Goal: Task Accomplishment & Management: Manage account settings

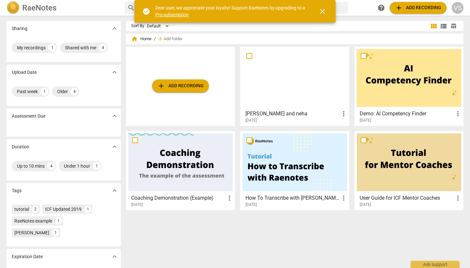
click at [305, 105] on div at bounding box center [294, 78] width 104 height 58
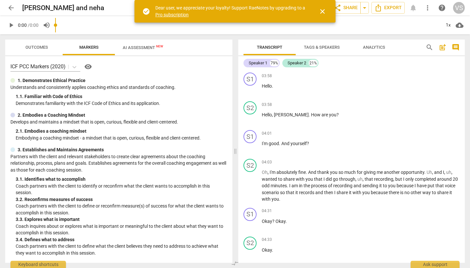
click at [323, 10] on span "close" at bounding box center [323, 12] width 8 height 8
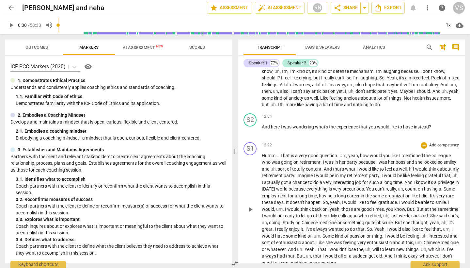
scroll to position [719, 0]
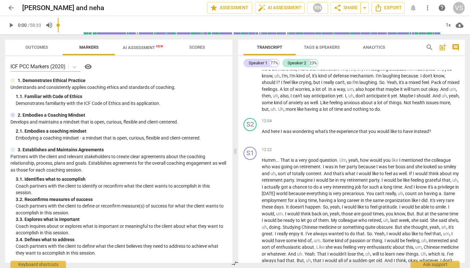
click at [137, 49] on span "AI Assessment New" at bounding box center [143, 47] width 40 height 5
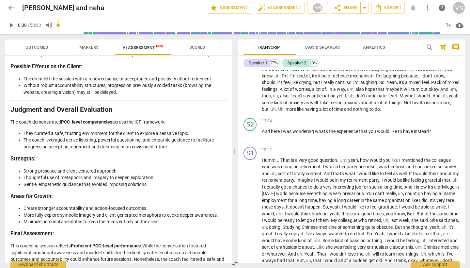
scroll to position [0, 0]
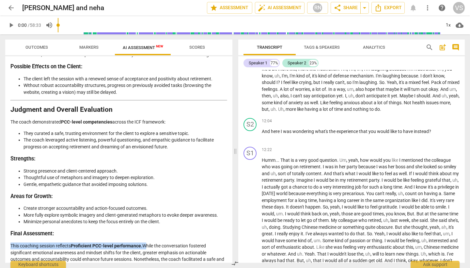
drag, startPoint x: 11, startPoint y: 226, endPoint x: 145, endPoint y: 229, distance: 133.5
click at [145, 242] on p "This coaching session reflects Proficient PCC-level performance. While the conv…" at bounding box center [118, 259] width 217 height 34
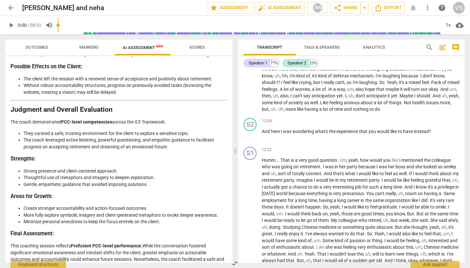
click at [161, 242] on p "This coaching session reflects Proficient PCC-level performance. While the conv…" at bounding box center [118, 259] width 217 height 34
drag, startPoint x: 166, startPoint y: 234, endPoint x: 78, endPoint y: 240, distance: 88.6
click at [78, 242] on p "This coaching session reflects Proficient PCC-level performance. While the conv…" at bounding box center [118, 259] width 217 height 34
drag, startPoint x: 172, startPoint y: 241, endPoint x: 200, endPoint y: 252, distance: 30.3
click at [200, 252] on p "This coaching session reflects Proficient PCC-level performance. While the conv…" at bounding box center [118, 259] width 217 height 34
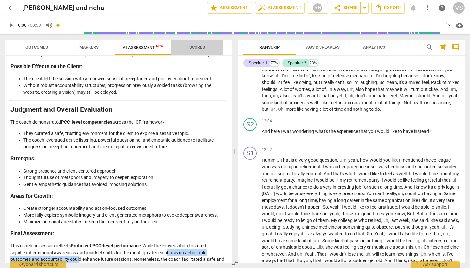
click at [205, 47] on span "Scores" at bounding box center [196, 47] width 31 height 9
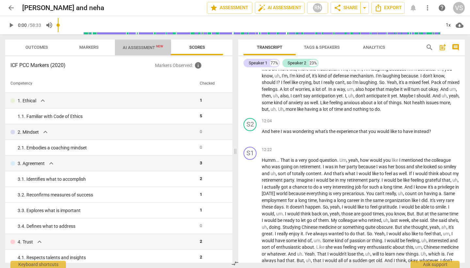
click at [141, 48] on span "AI Assessment New" at bounding box center [143, 47] width 40 height 5
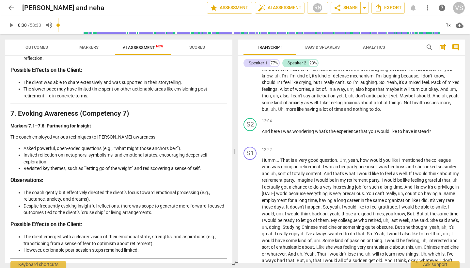
scroll to position [962, 0]
click at [197, 48] on span "Scores" at bounding box center [197, 47] width 16 height 5
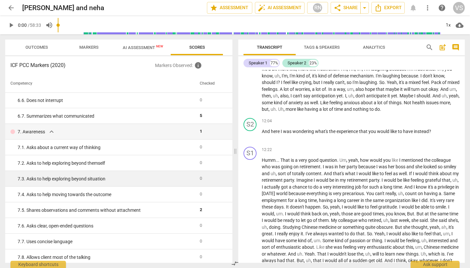
scroll to position [412, 0]
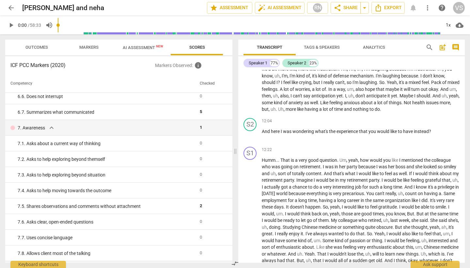
click at [371, 46] on span "Analytics" at bounding box center [374, 47] width 22 height 5
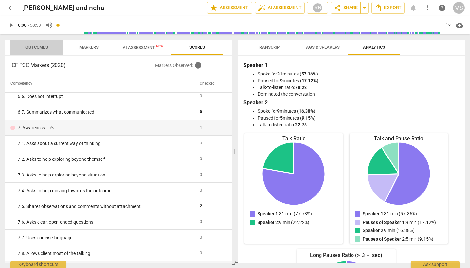
click at [36, 46] on span "Outcomes" at bounding box center [36, 47] width 23 height 5
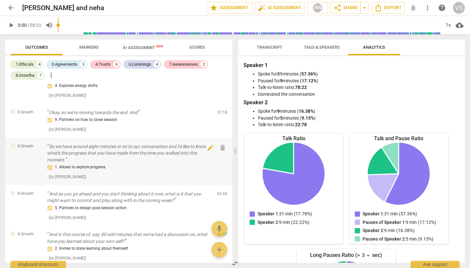
scroll to position [523, 0]
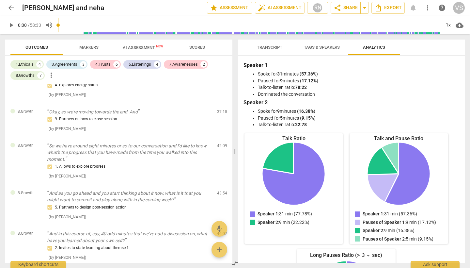
click at [267, 46] on span "Transcript" at bounding box center [269, 47] width 25 height 5
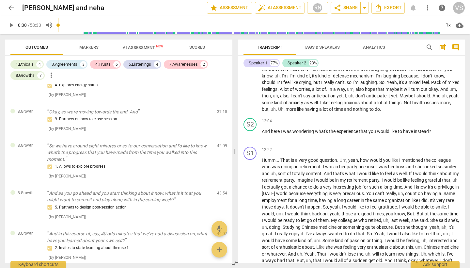
click at [90, 49] on span "Markers" at bounding box center [88, 47] width 19 height 5
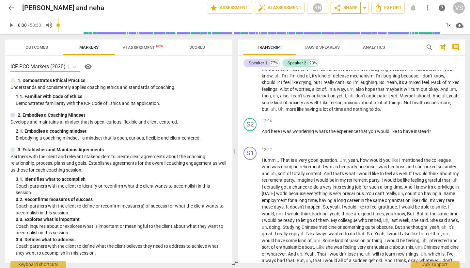
click at [341, 10] on span "share" at bounding box center [338, 8] width 8 height 8
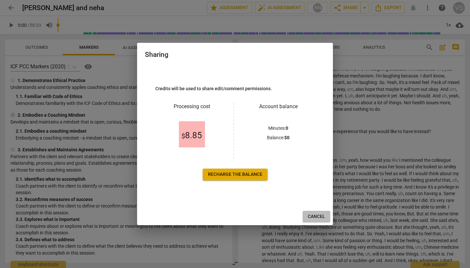
click at [314, 216] on span "Cancel" at bounding box center [316, 216] width 17 height 7
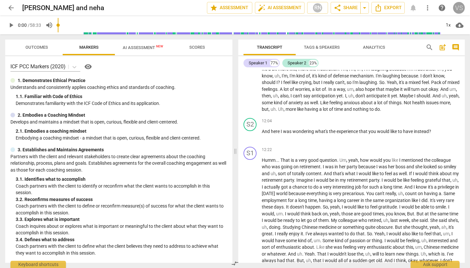
click at [461, 9] on div "VS" at bounding box center [459, 8] width 12 height 12
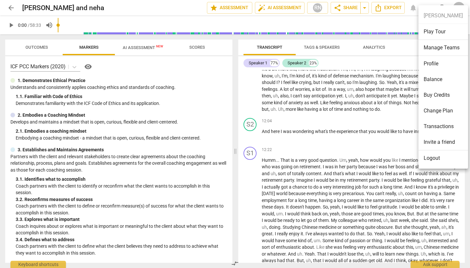
click at [444, 160] on li "Logout" at bounding box center [443, 158] width 50 height 16
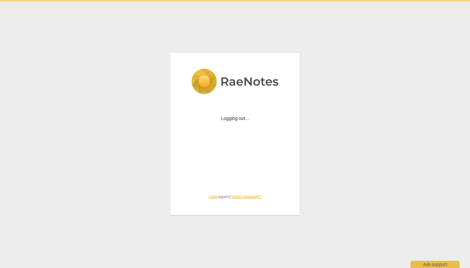
click at [444, 160] on div "Logging out... Login again | Forgot password?" at bounding box center [235, 134] width 470 height 268
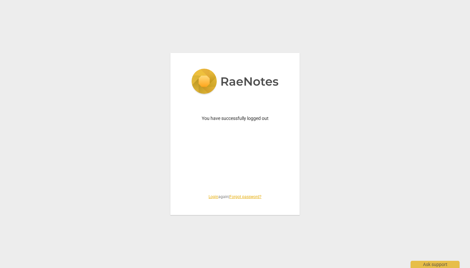
click at [331, 77] on div "You have successfully logged out Login again | Forgot password?" at bounding box center [235, 134] width 470 height 268
click at [220, 21] on div "You have successfully logged out Login again | Forgot password?" at bounding box center [235, 134] width 470 height 268
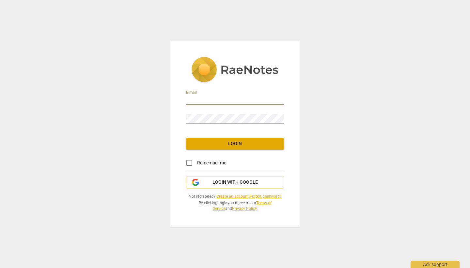
type input "[EMAIL_ADDRESS][DOMAIN_NAME]"
click at [228, 143] on span "Login" at bounding box center [234, 143] width 87 height 7
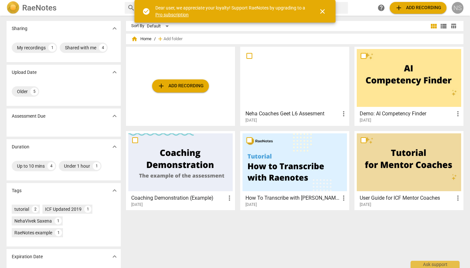
click at [458, 9] on div "NS" at bounding box center [458, 8] width 12 height 12
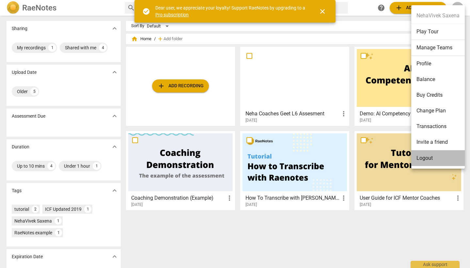
click at [426, 160] on li "Logout" at bounding box center [438, 158] width 54 height 16
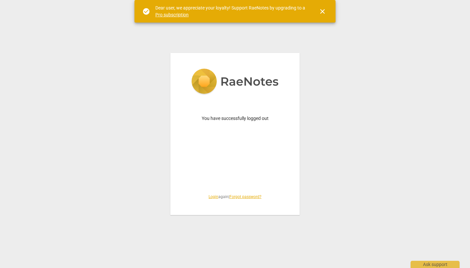
click at [211, 197] on link "Login" at bounding box center [214, 196] width 10 height 5
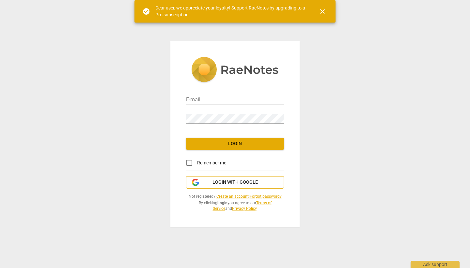
click at [239, 184] on span "Login with Google" at bounding box center [234, 182] width 45 height 7
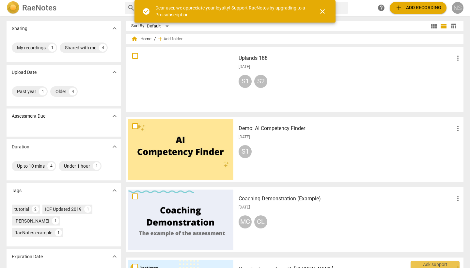
click at [455, 10] on div "NS" at bounding box center [458, 8] width 12 height 12
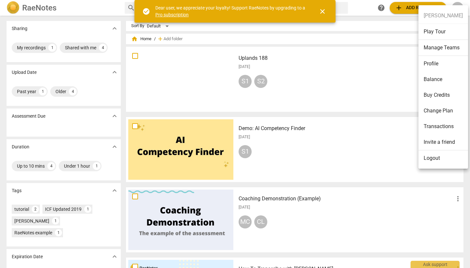
click at [432, 157] on li "Logout" at bounding box center [443, 158] width 50 height 16
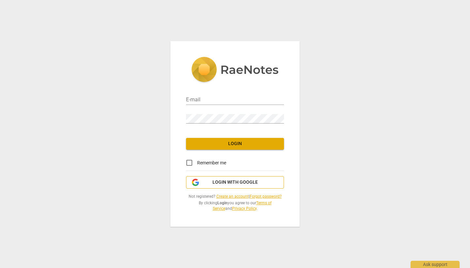
click at [248, 180] on span "Login with Google" at bounding box center [234, 182] width 45 height 7
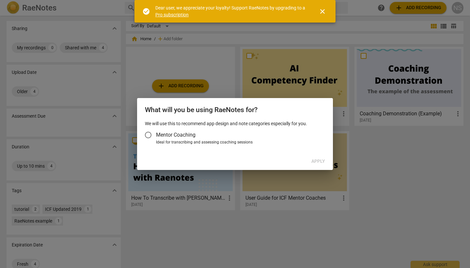
click at [166, 134] on span "Mentor Coaching" at bounding box center [175, 135] width 39 height 8
click at [156, 134] on input "Mentor Coaching" at bounding box center [148, 135] width 16 height 16
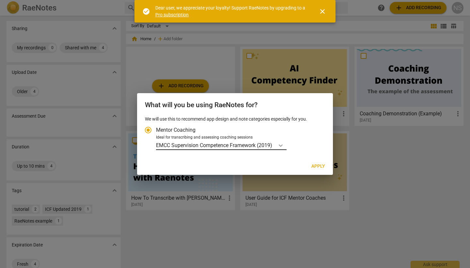
click at [279, 146] on icon "Account type" at bounding box center [280, 145] width 7 height 7
click at [0, 0] on input "Ideal for transcribing and assessing coaching sessions EMCC Supervision Compete…" at bounding box center [0, 0] width 0 height 0
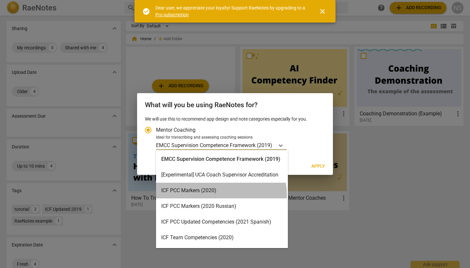
click at [216, 195] on div "ICF PCC Markers (2020)" at bounding box center [222, 190] width 132 height 16
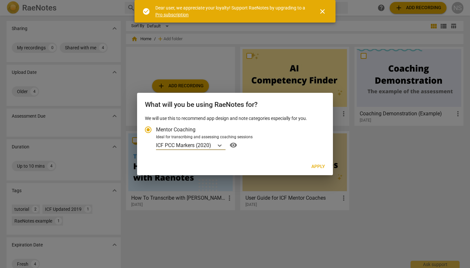
click at [319, 165] on span "Apply" at bounding box center [318, 166] width 14 height 7
radio input "false"
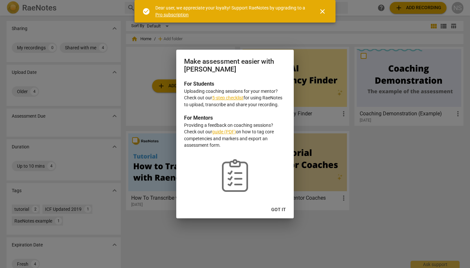
click at [278, 205] on button "Got it" at bounding box center [278, 210] width 25 height 12
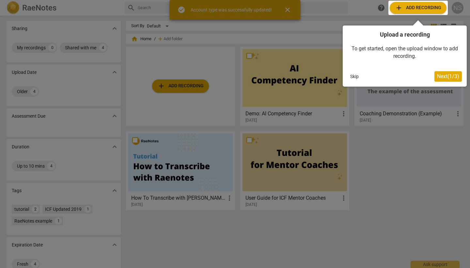
click at [356, 75] on button "Skip" at bounding box center [355, 76] width 14 height 10
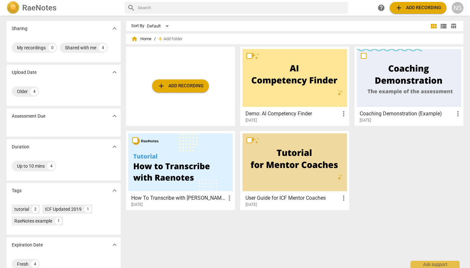
click at [320, 160] on div at bounding box center [294, 162] width 104 height 58
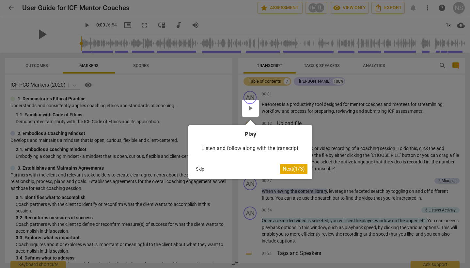
click at [200, 169] on button "Skip" at bounding box center [200, 169] width 14 height 10
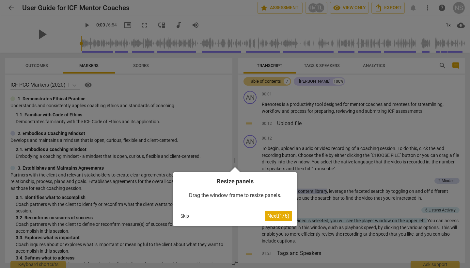
click at [191, 212] on button "Skip" at bounding box center [185, 216] width 14 height 10
